Goal: Information Seeking & Learning: Stay updated

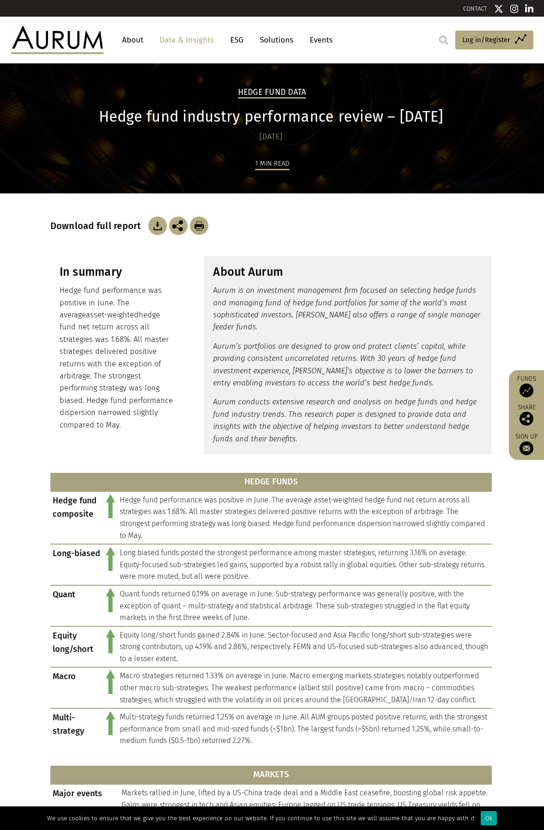
click at [88, 39] on img at bounding box center [57, 40] width 92 height 28
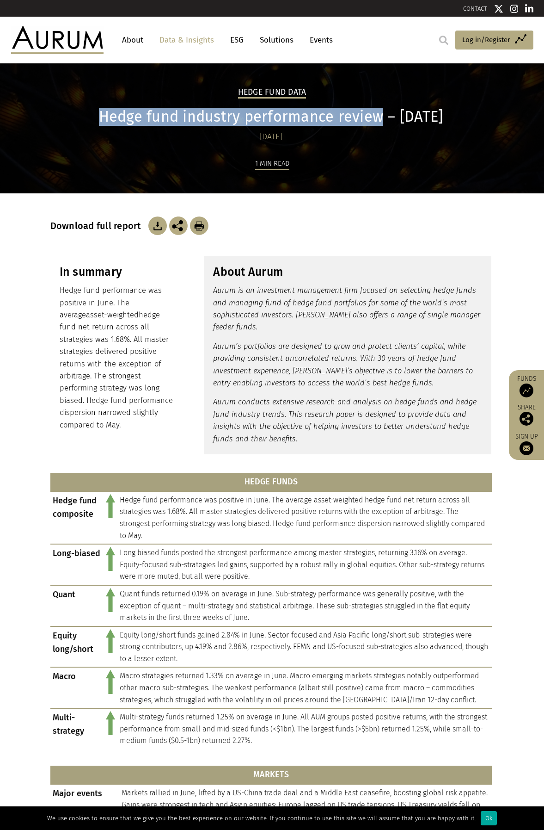
drag, startPoint x: 87, startPoint y: 111, endPoint x: 373, endPoint y: 117, distance: 285.8
click at [373, 117] on h1 "Hedge fund industry performance review – June 2025" at bounding box center [271, 117] width 442 height 18
copy h1 "Hedge fund industry performance review"
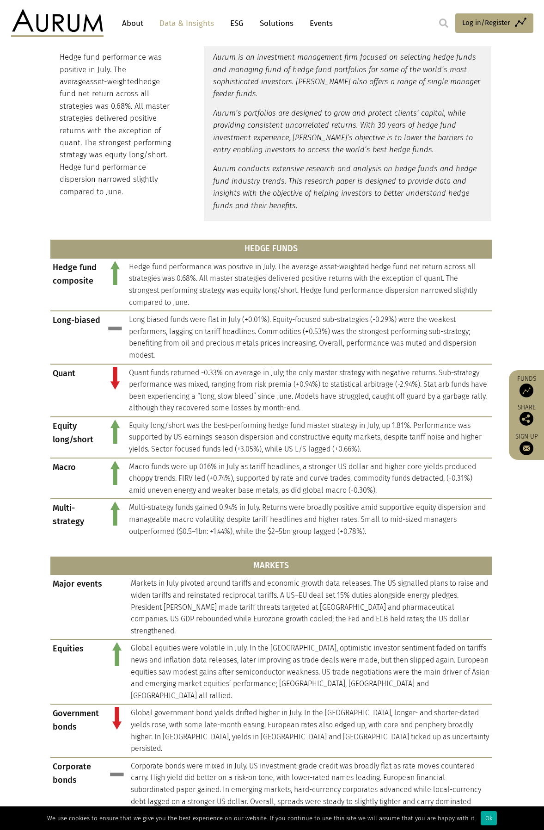
scroll to position [225, 0]
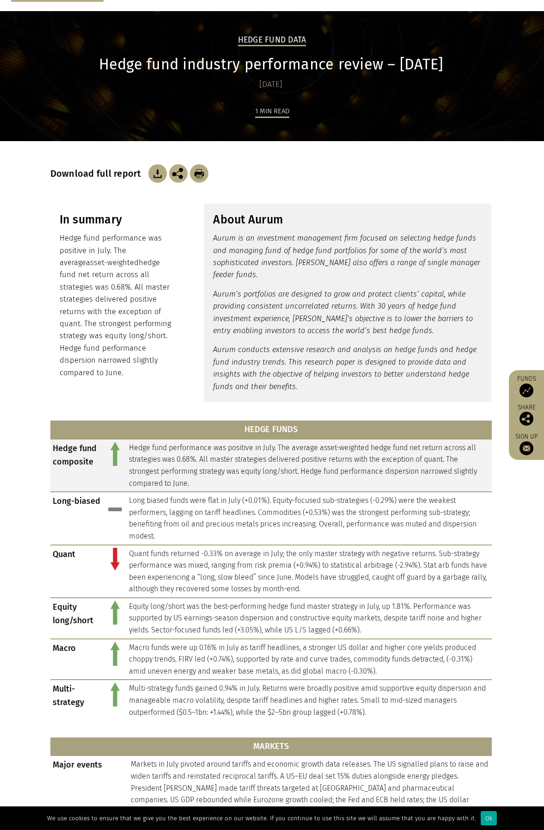
scroll to position [139, 0]
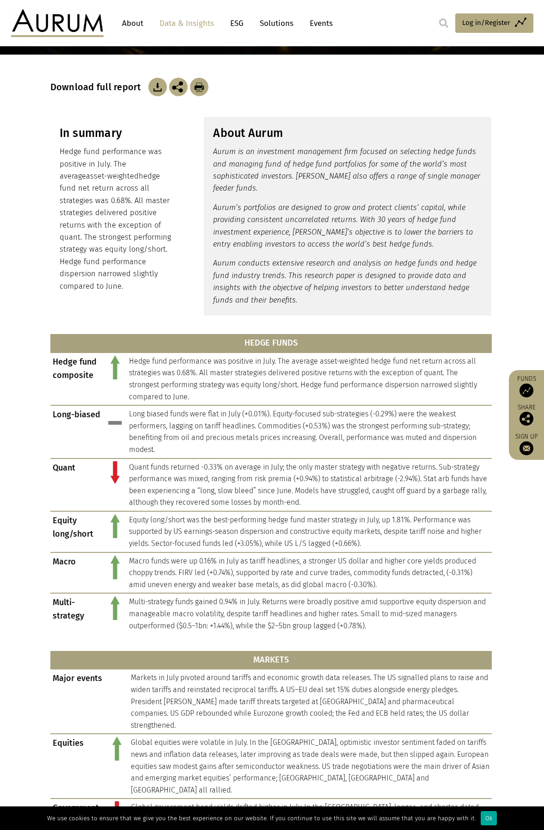
drag, startPoint x: 232, startPoint y: 613, endPoint x: 188, endPoint y: 644, distance: 53.8
click at [188, 644] on div "HEDGE FUNDS Hedge fund composite Hedge fund performance was positive in July. T…" at bounding box center [271, 676] width 442 height 699
